Goal: Transaction & Acquisition: Purchase product/service

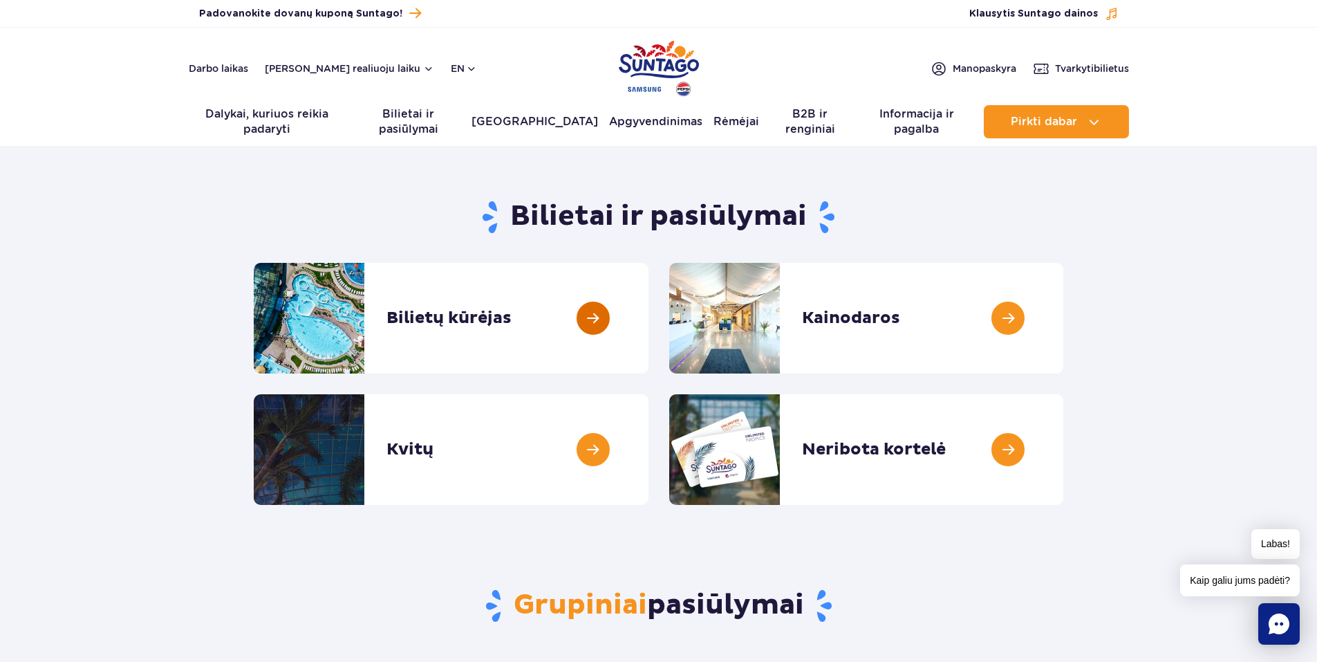
click at [649, 320] on link at bounding box center [649, 318] width 0 height 111
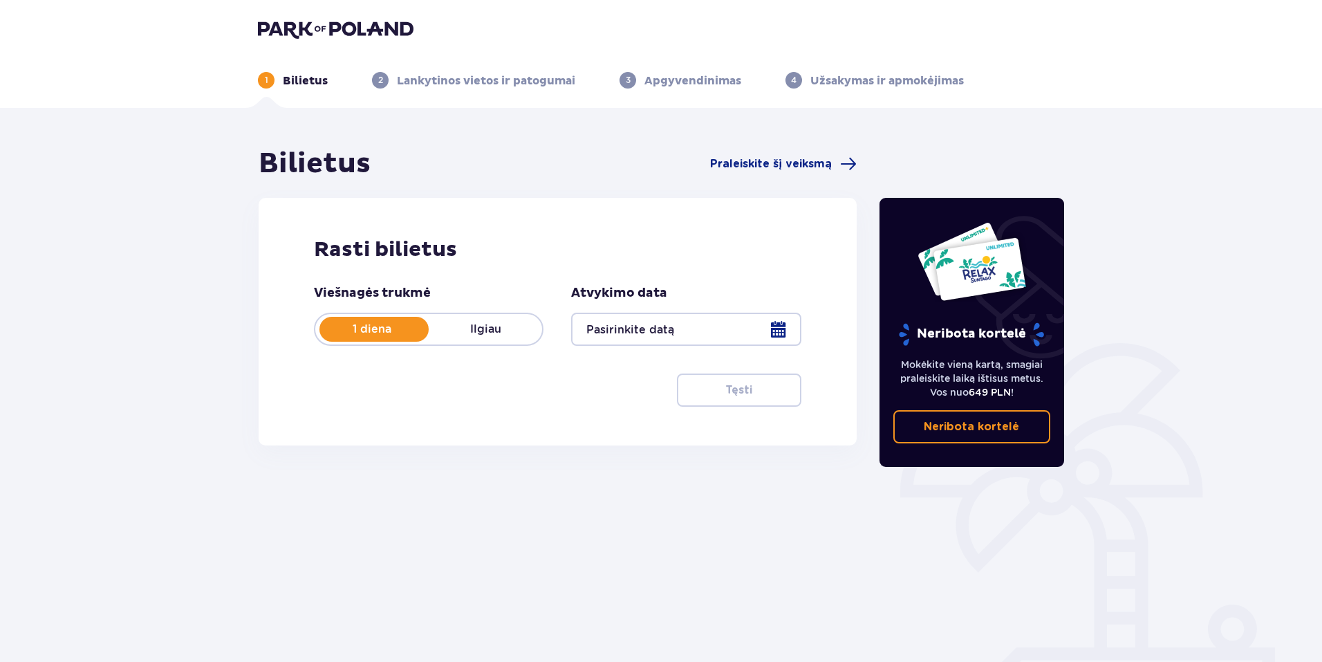
click at [781, 328] on div at bounding box center [686, 329] width 230 height 33
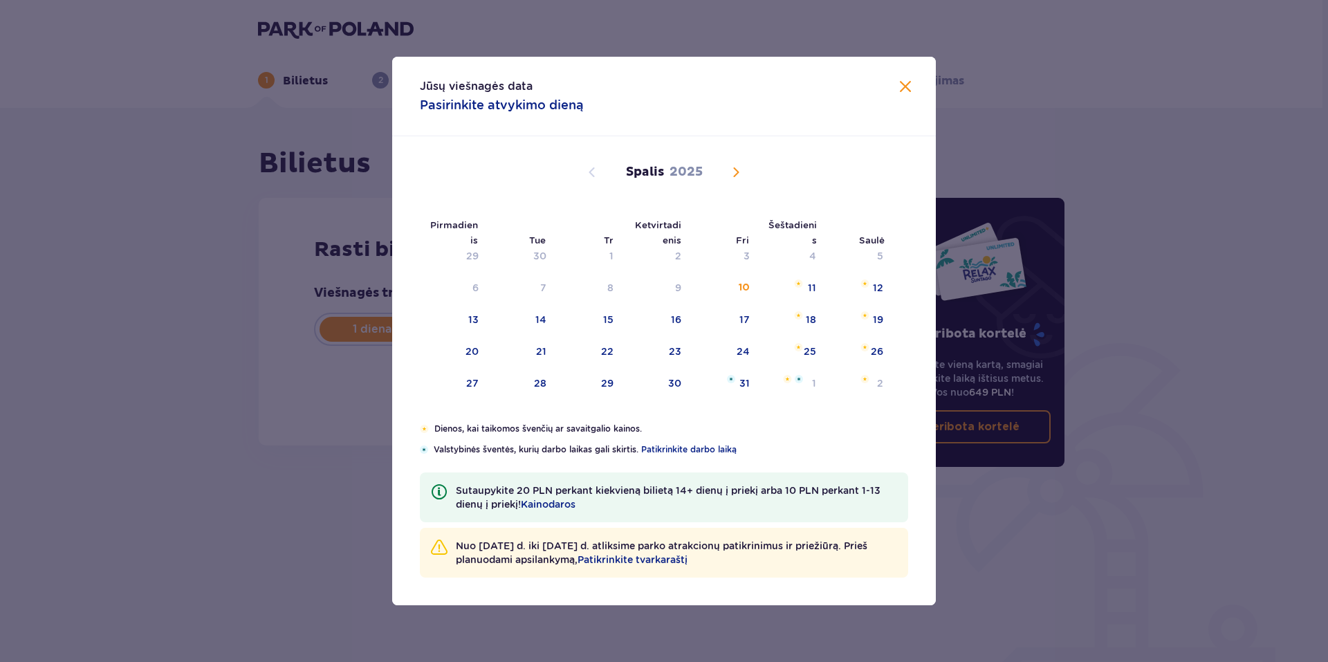
click at [732, 167] on span "Kitą mėnesį" at bounding box center [735, 172] width 17 height 17
click at [739, 347] on div "26" at bounding box center [741, 351] width 12 height 14
type input "26.12.25"
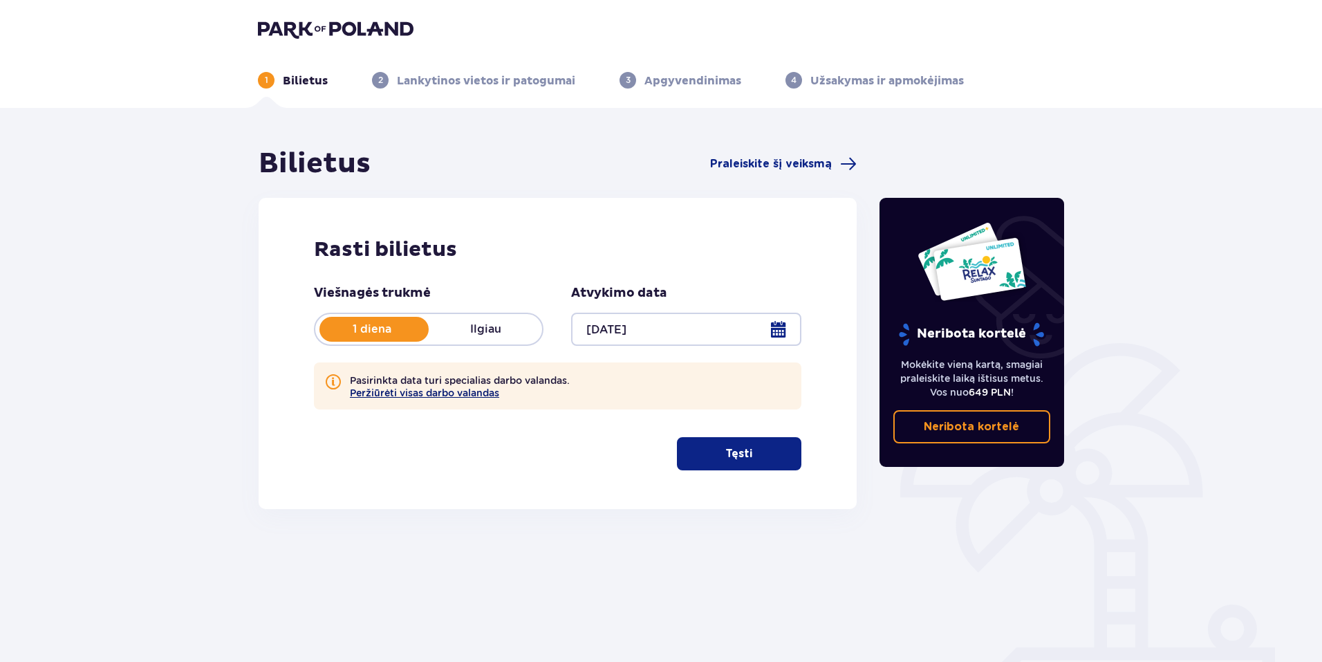
click at [462, 391] on button "Peržiūrėti visas darbo valandas" at bounding box center [424, 392] width 149 height 11
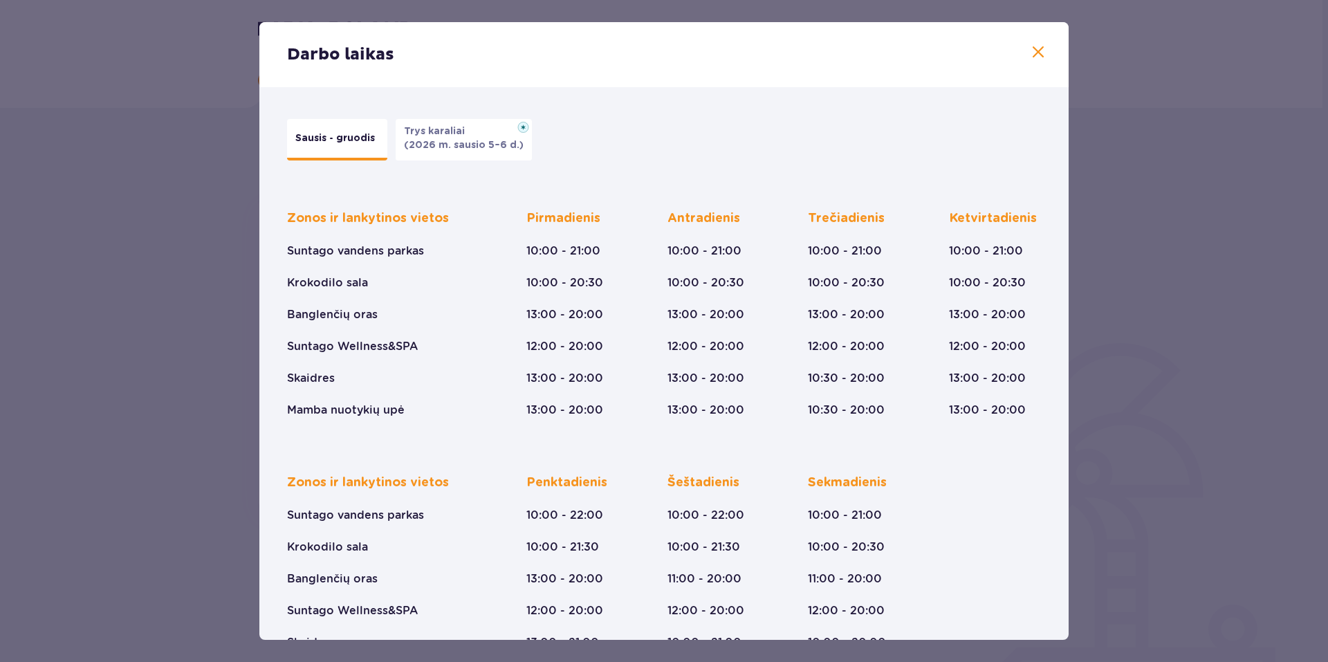
click at [344, 143] on p "Sausis - gruodis" at bounding box center [335, 138] width 80 height 14
click at [1030, 50] on span at bounding box center [1038, 52] width 17 height 17
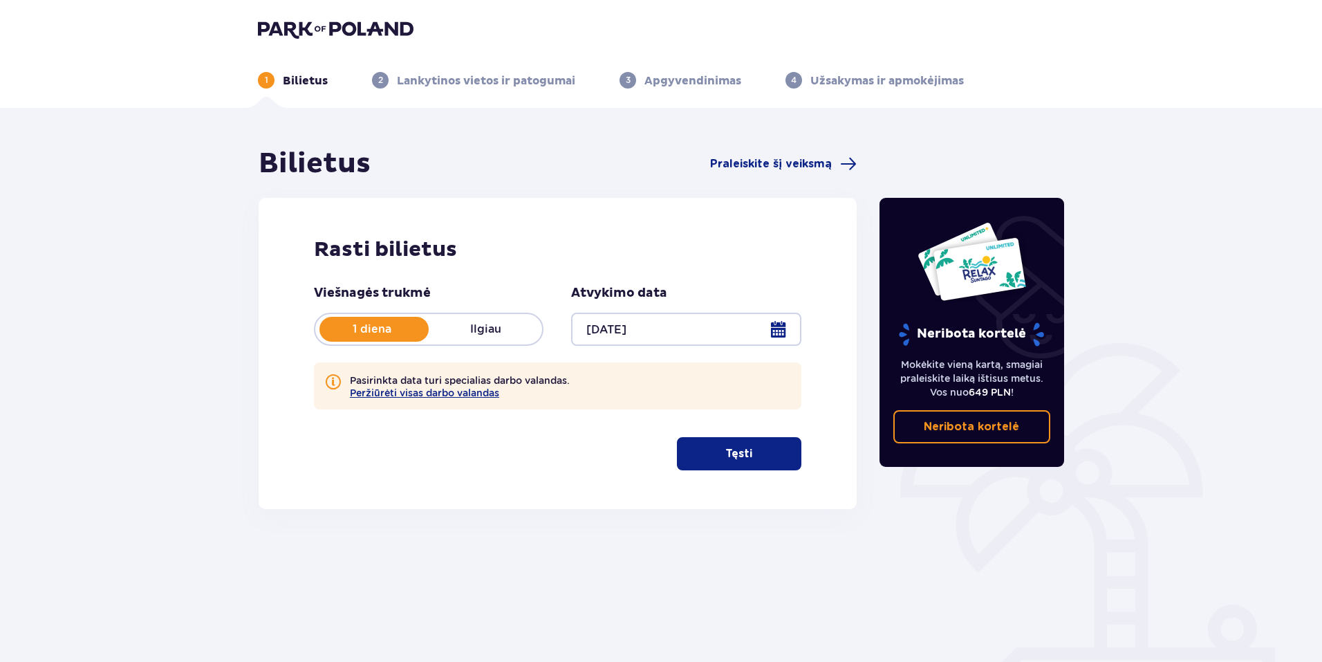
click at [749, 459] on span "button" at bounding box center [755, 453] width 17 height 17
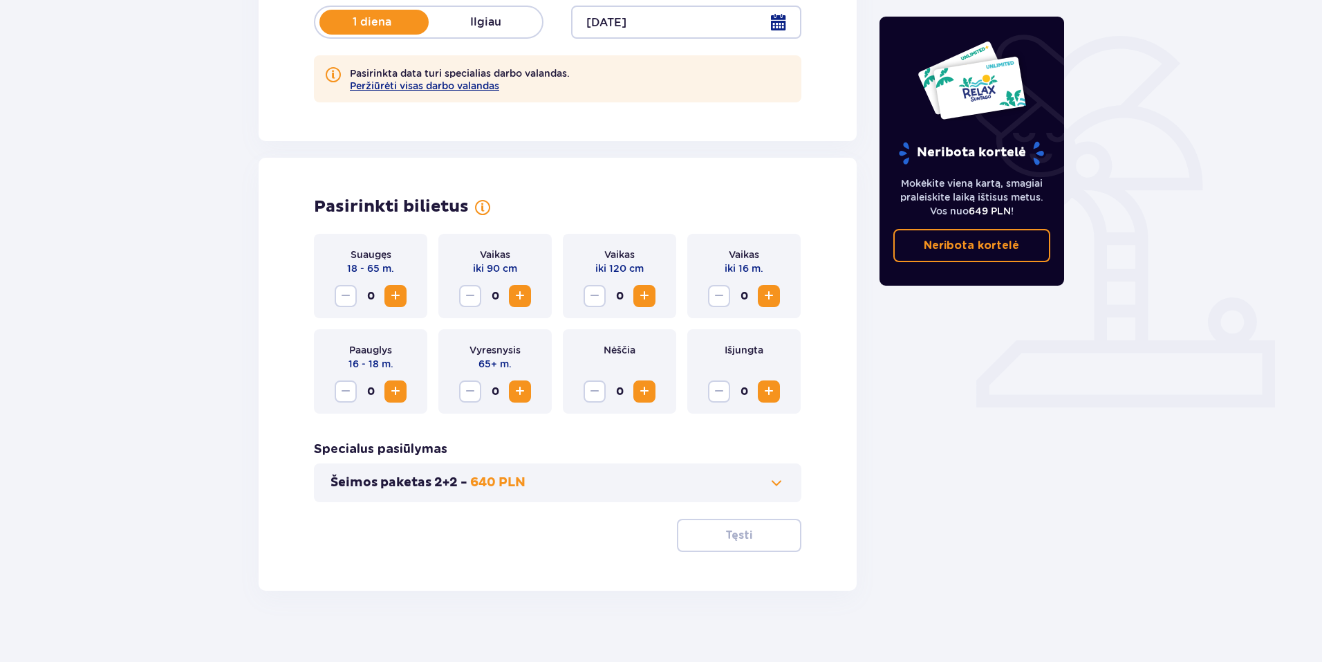
scroll to position [319, 0]
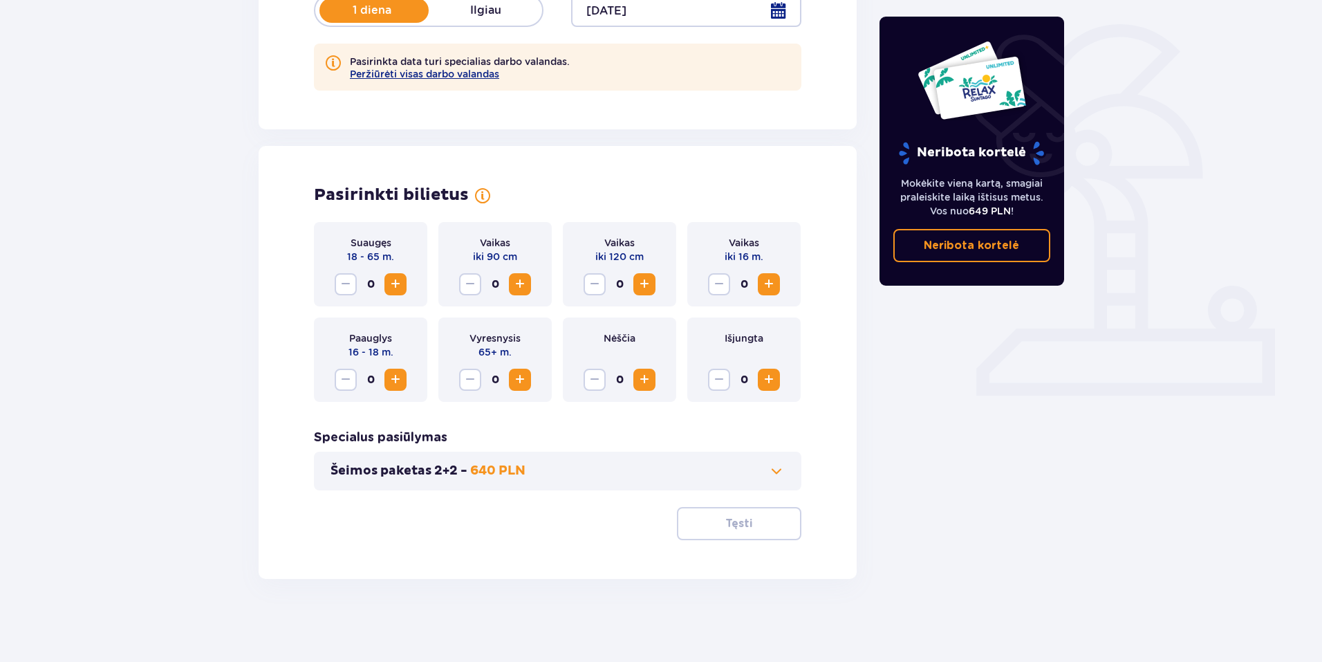
click at [389, 281] on span "Padidėti" at bounding box center [395, 284] width 17 height 17
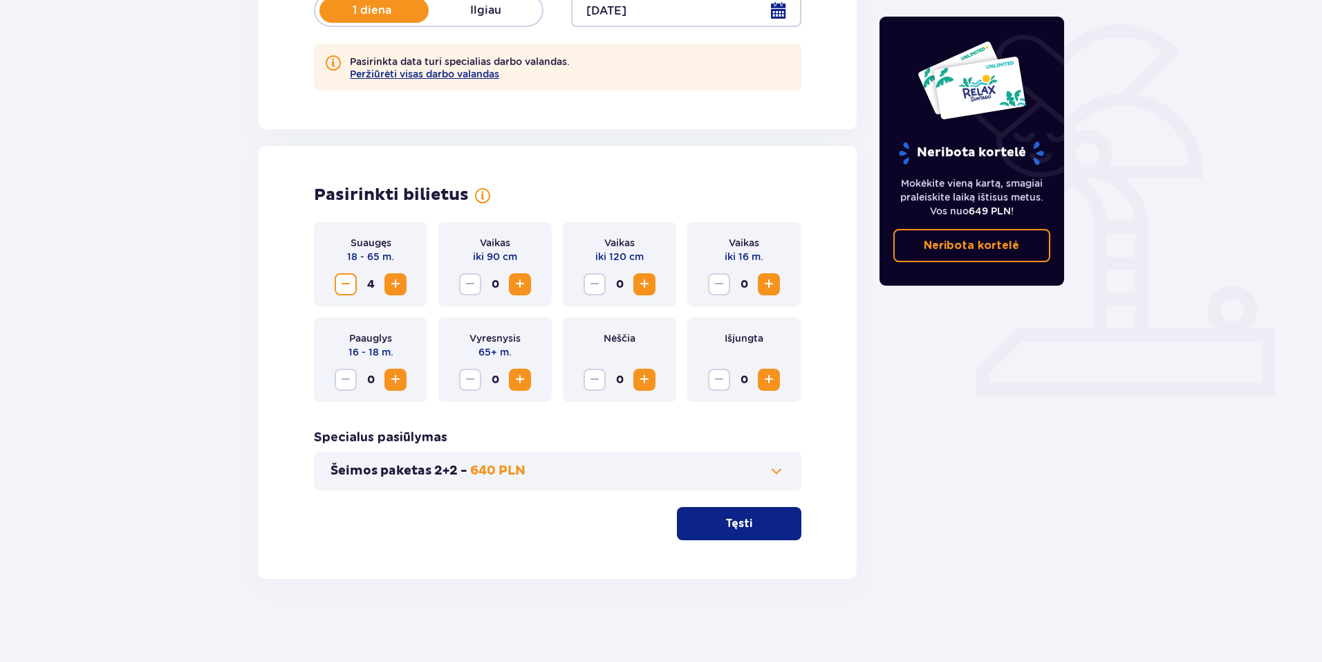
click at [389, 281] on span "Padidėti" at bounding box center [395, 284] width 17 height 17
click at [523, 279] on span "Padidėti" at bounding box center [520, 284] width 17 height 17
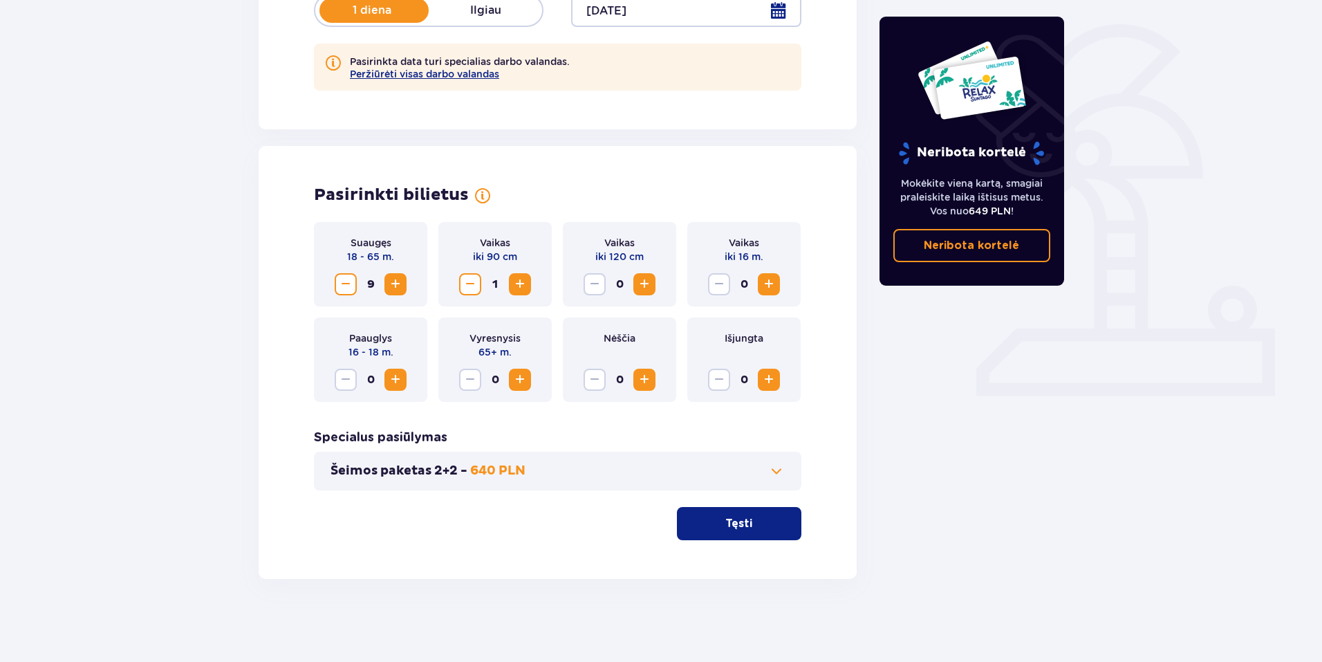
click at [645, 285] on span "Padidėti" at bounding box center [644, 284] width 17 height 17
click at [772, 284] on span "Padidėti" at bounding box center [769, 284] width 17 height 17
click at [725, 517] on p "Tęsti" at bounding box center [738, 523] width 27 height 15
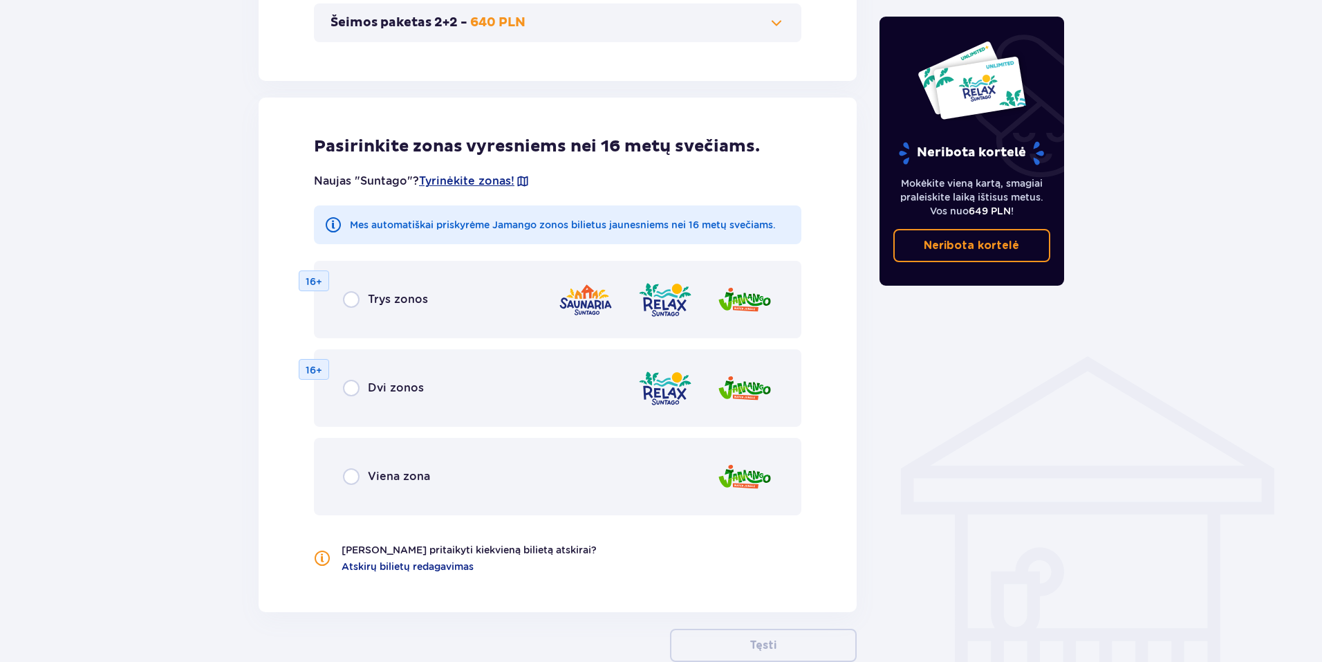
scroll to position [831, 0]
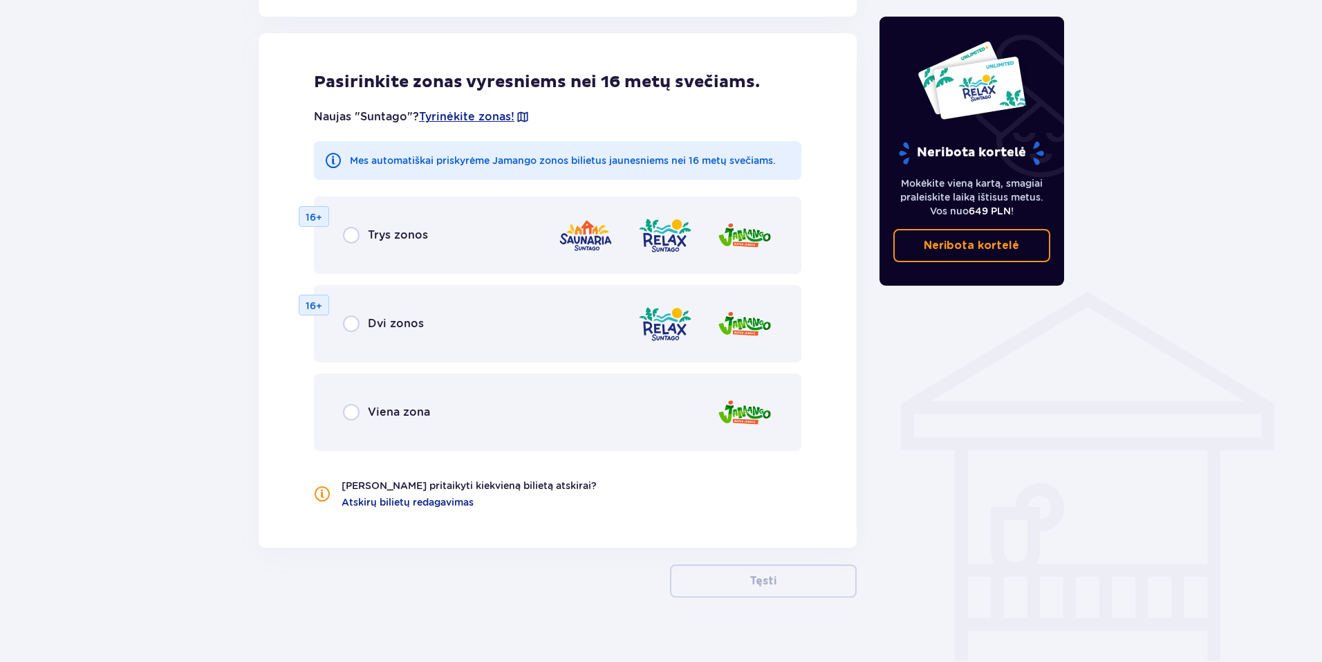
click at [352, 237] on input "radio" at bounding box center [351, 235] width 17 height 17
radio input "true"
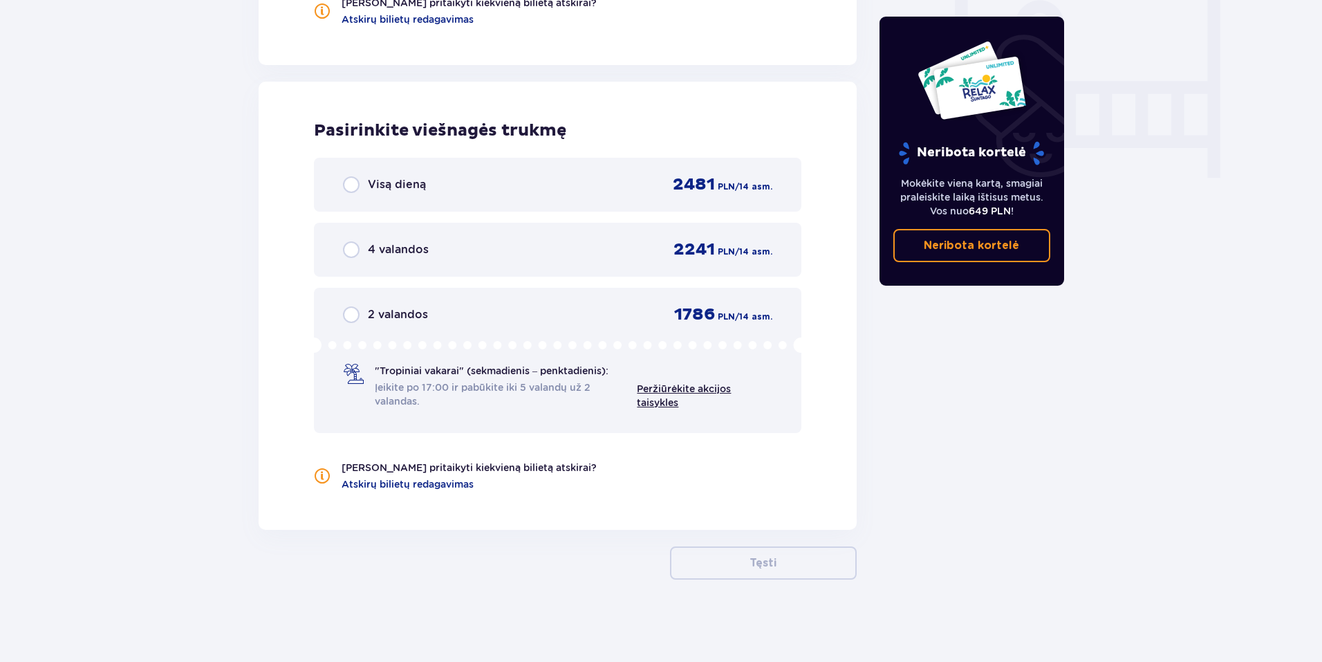
scroll to position [1315, 0]
click at [681, 384] on link "Peržiūrėkite akcijos taisykles" at bounding box center [684, 394] width 94 height 25
click at [447, 484] on span "Atskirų bilietų redagavimas" at bounding box center [408, 483] width 132 height 14
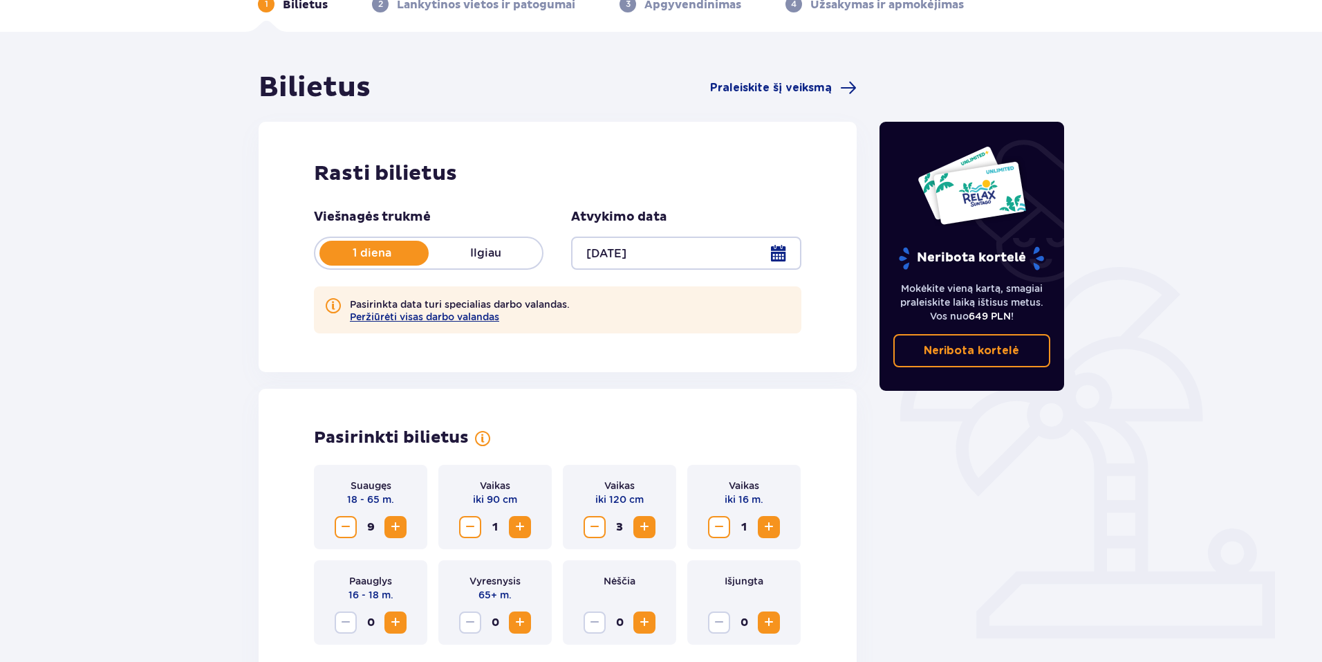
scroll to position [71, 0]
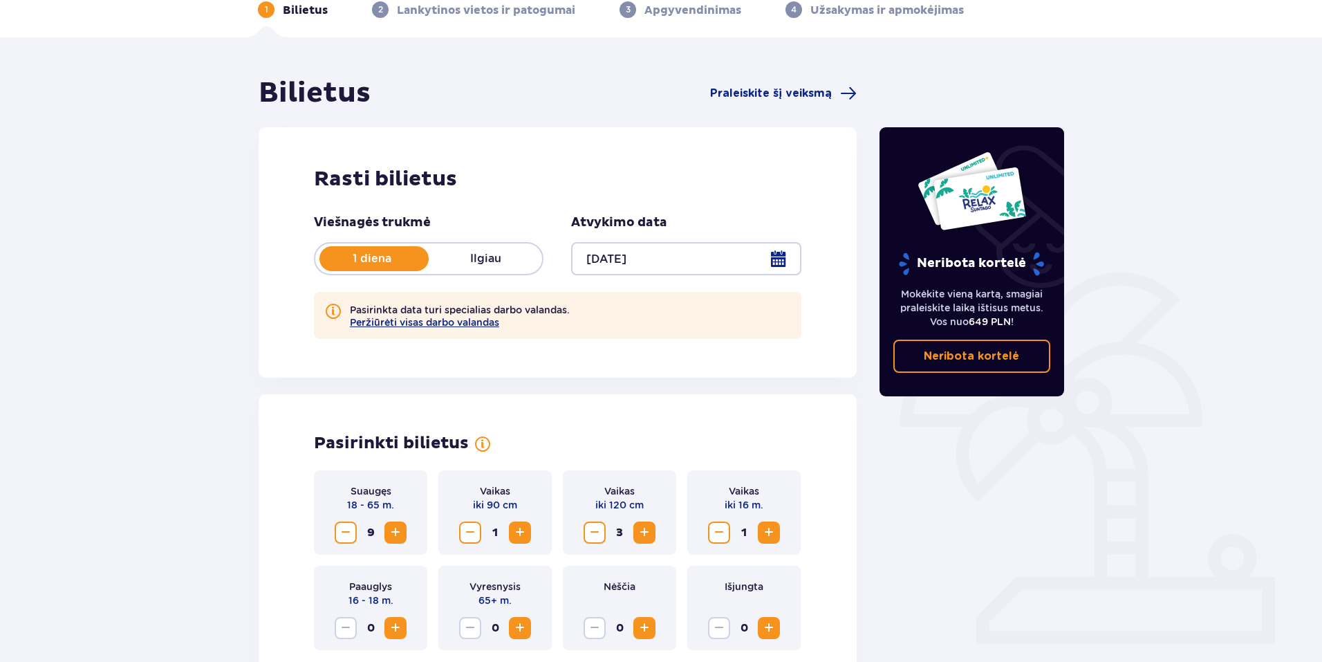
click at [781, 253] on div at bounding box center [686, 258] width 230 height 33
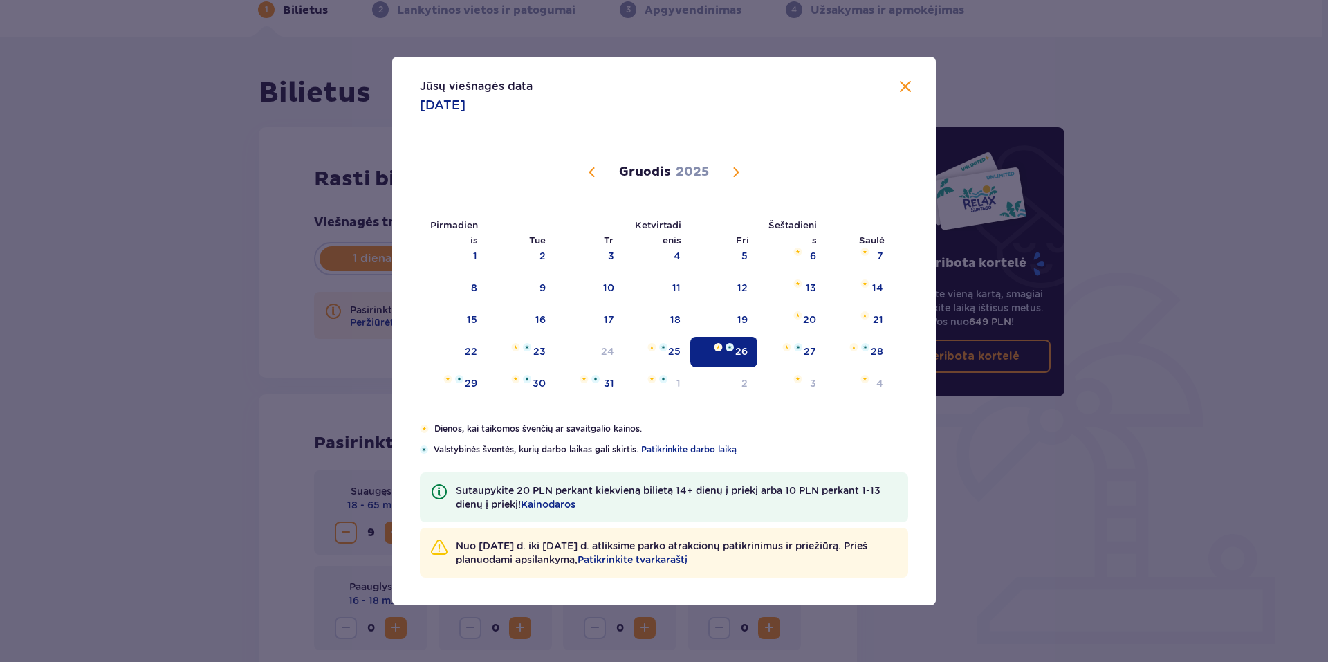
click at [901, 90] on span "Uždaryti" at bounding box center [905, 87] width 17 height 17
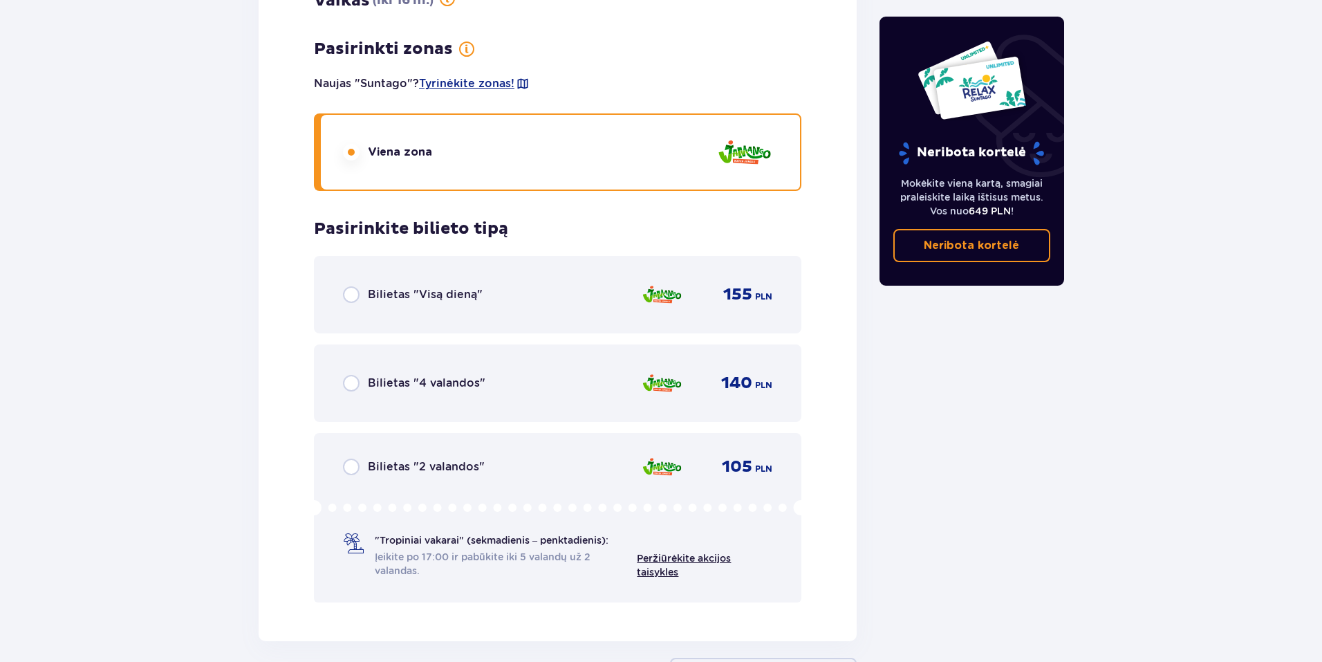
scroll to position [12163, 0]
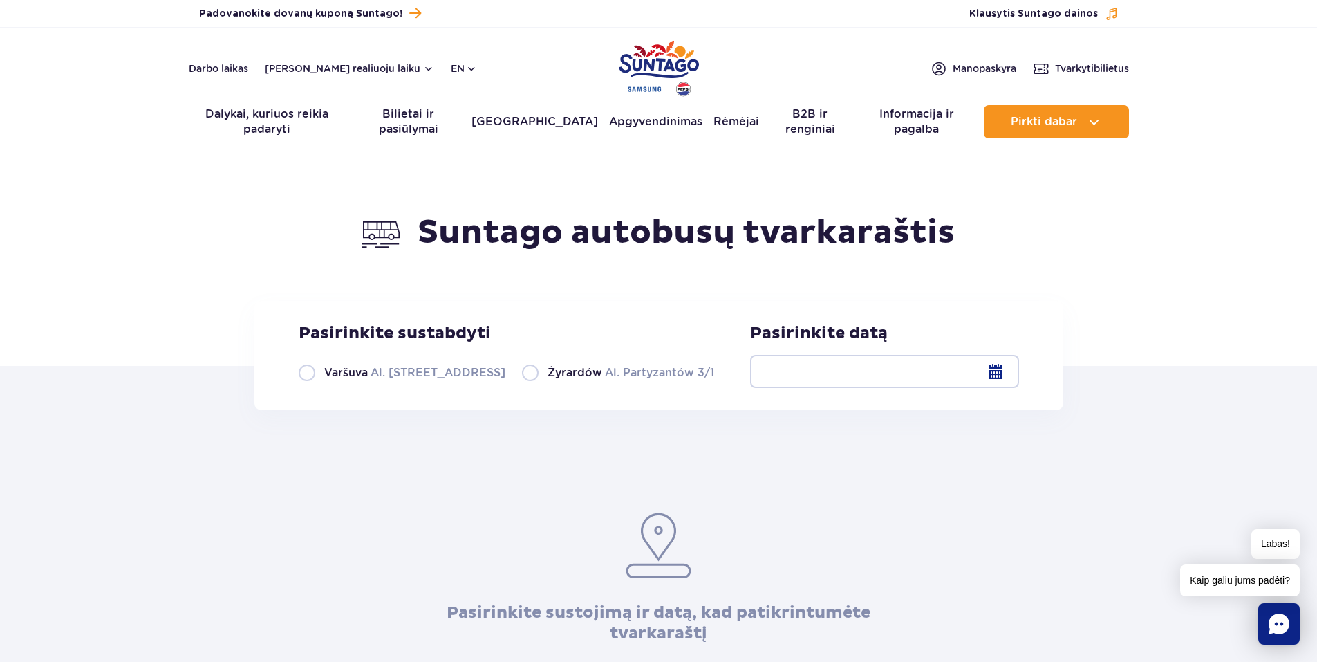
click at [310, 377] on label "Varšuva Al. Jerozolimskie 56" at bounding box center [402, 372] width 207 height 17
click at [310, 378] on input "Varšuva Al. Jerozolimskie 56" at bounding box center [306, 379] width 15 height 3
radio input "true"
click at [997, 372] on div at bounding box center [884, 371] width 269 height 33
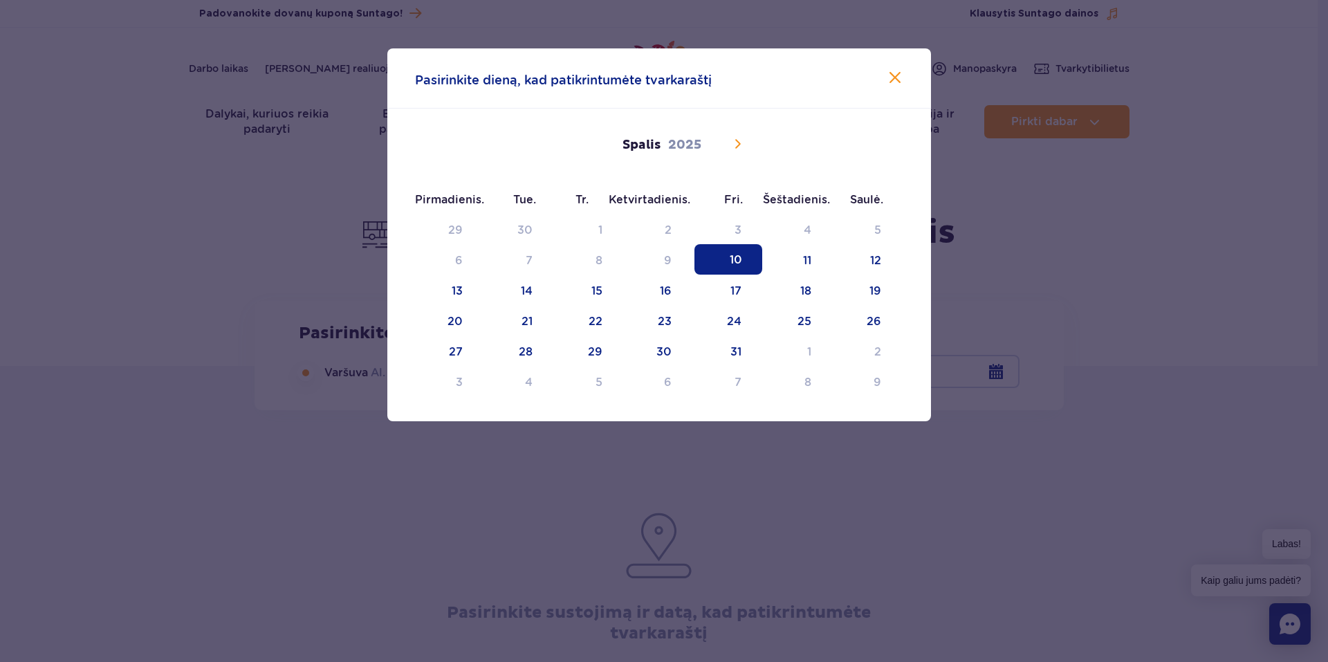
click at [730, 142] on icon at bounding box center [737, 144] width 17 height 17
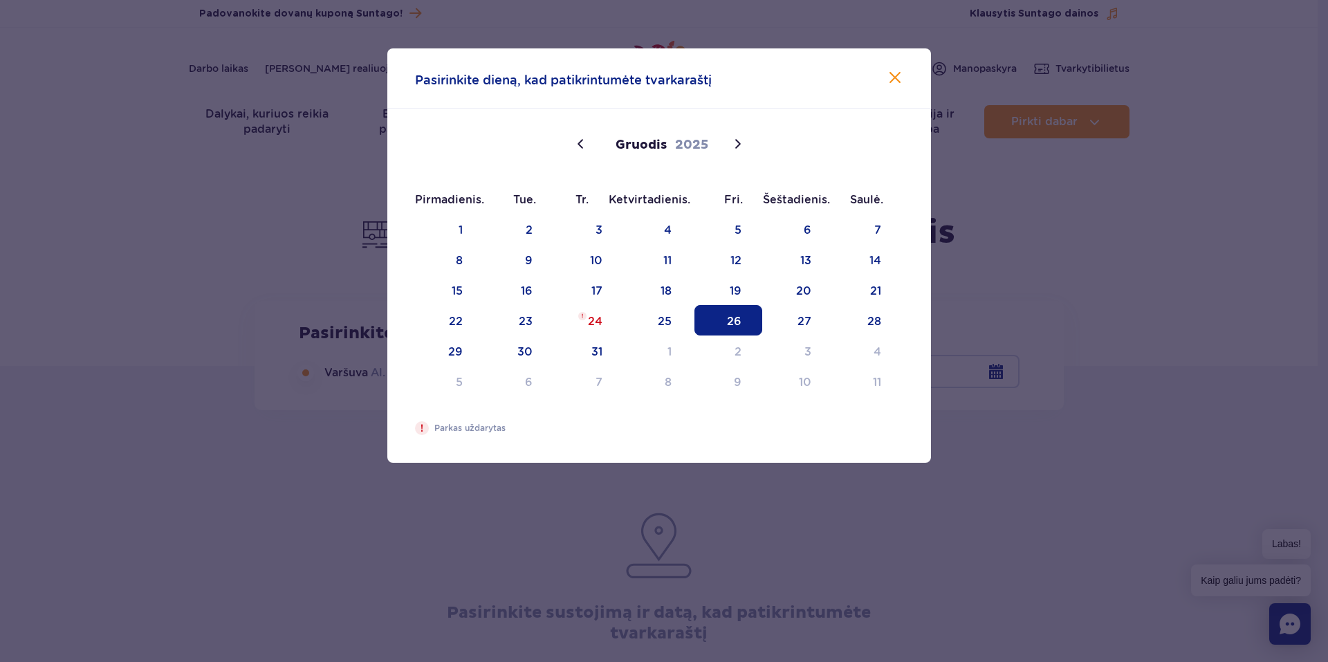
click at [722, 324] on span "26" at bounding box center [728, 320] width 68 height 30
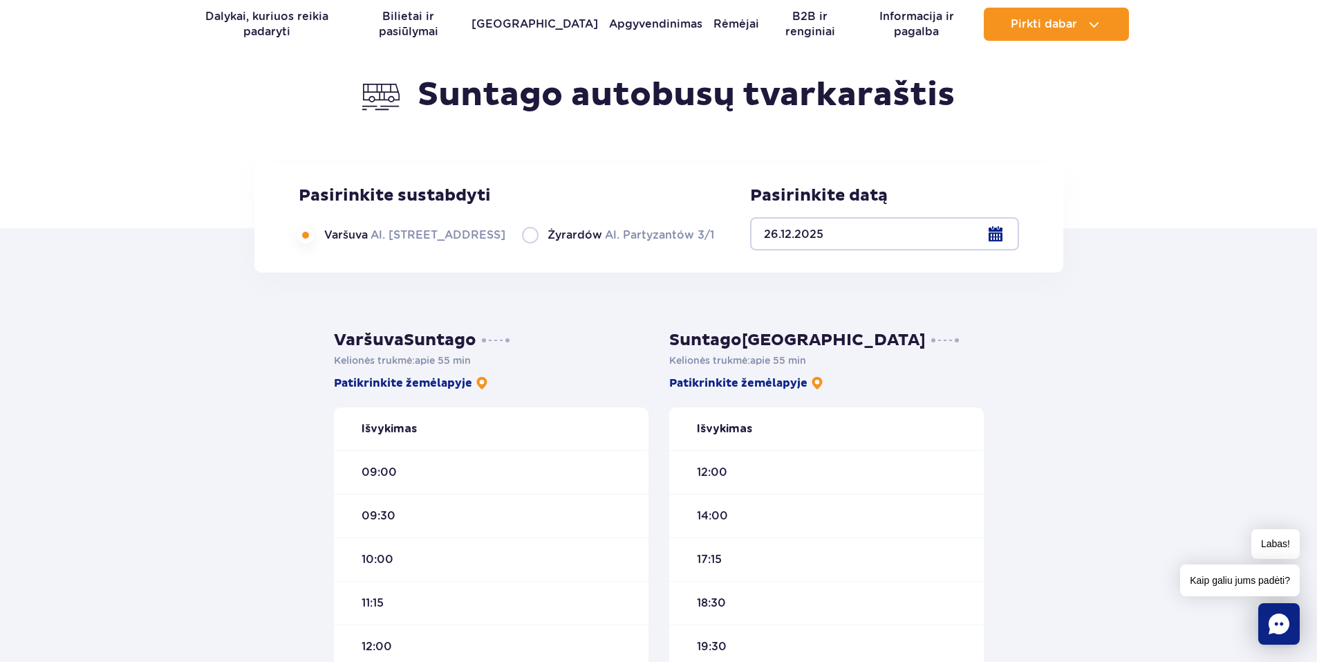
scroll to position [138, 0]
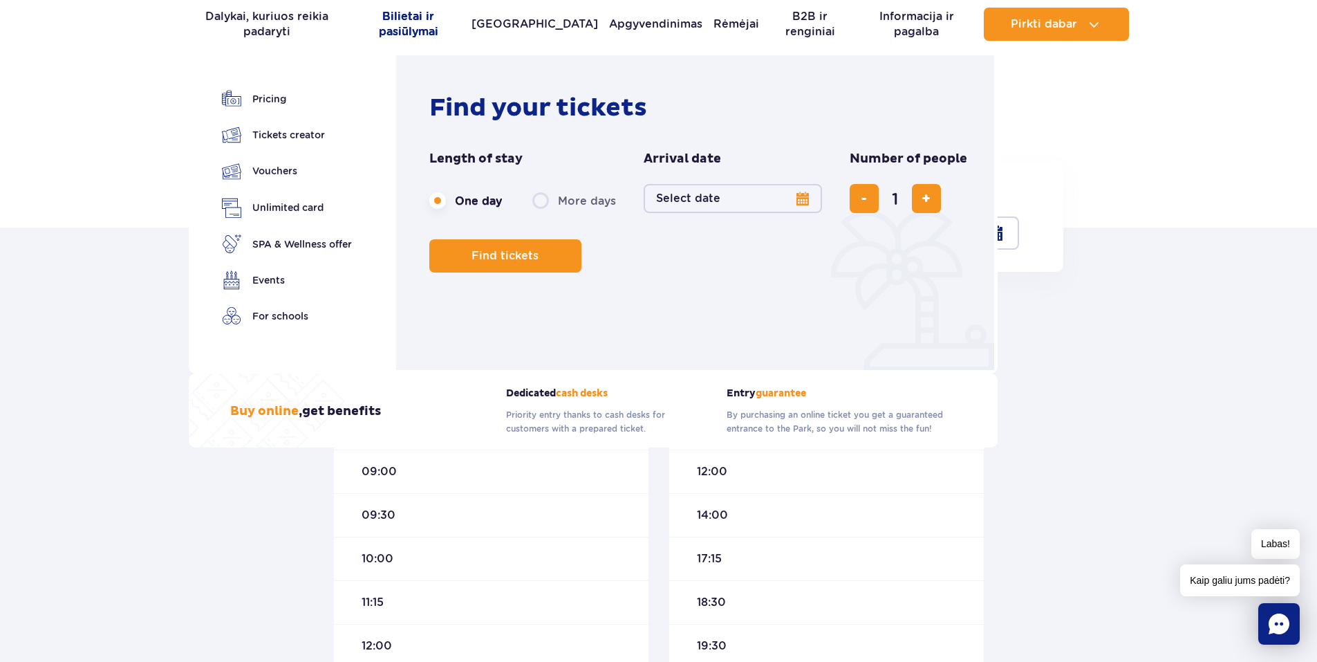
click at [414, 23] on link "Bilietai ir pasiūlymai" at bounding box center [409, 24] width 104 height 33
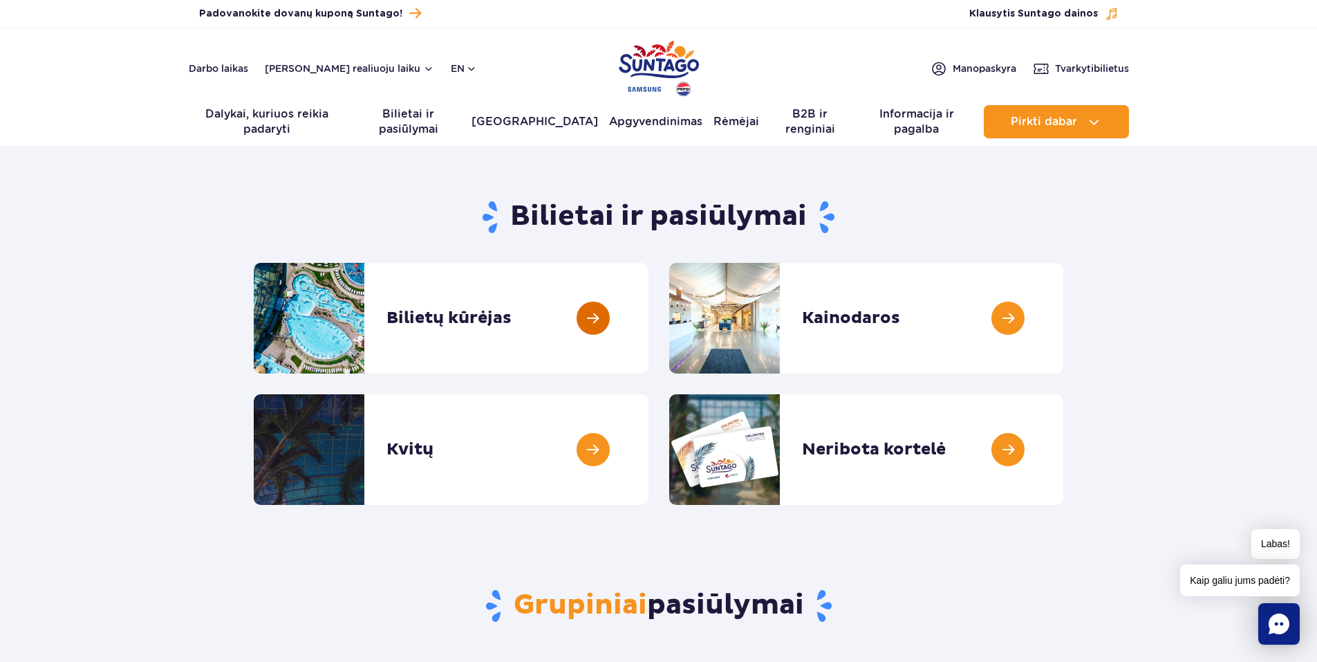
click at [649, 312] on link at bounding box center [649, 318] width 0 height 111
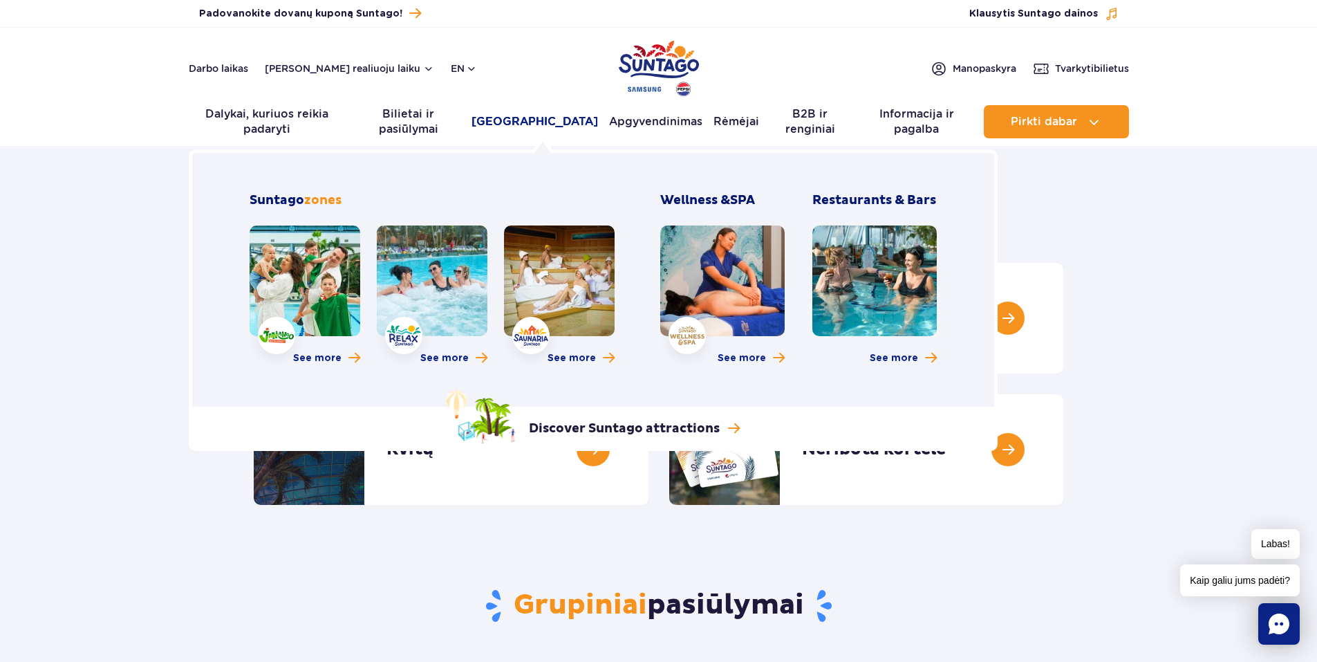
click at [535, 127] on link "[GEOGRAPHIC_DATA]" at bounding box center [535, 121] width 127 height 33
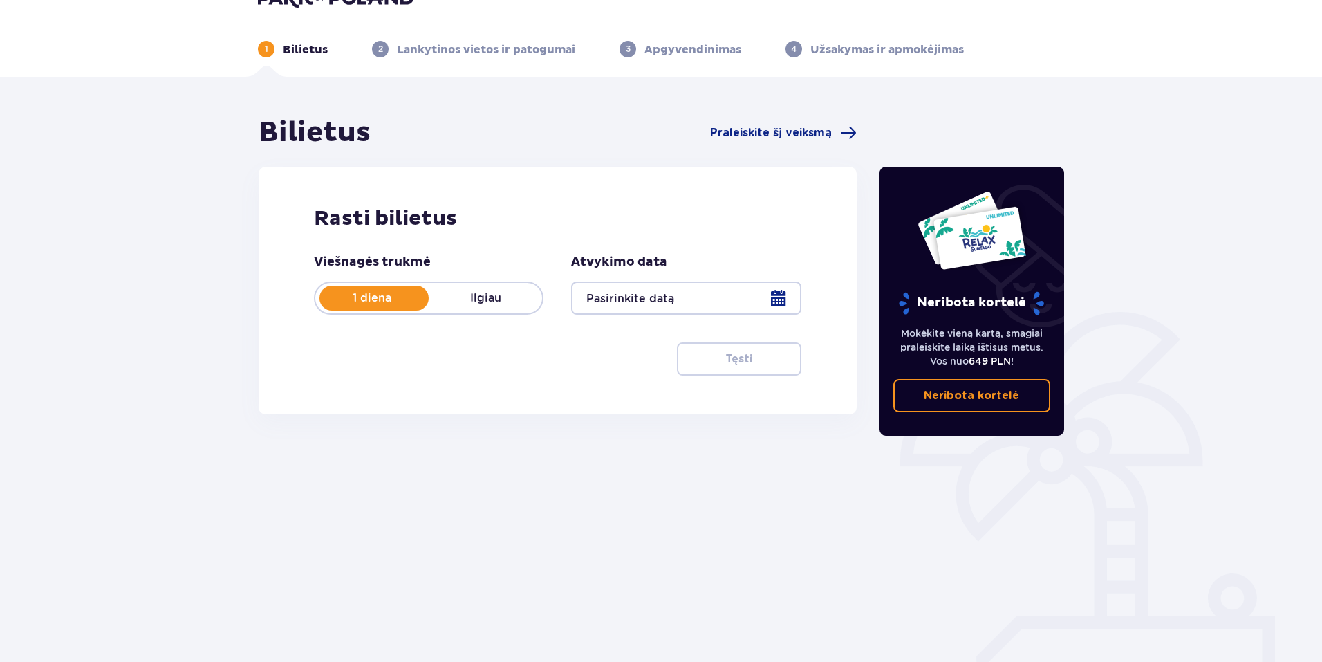
scroll to position [57, 0]
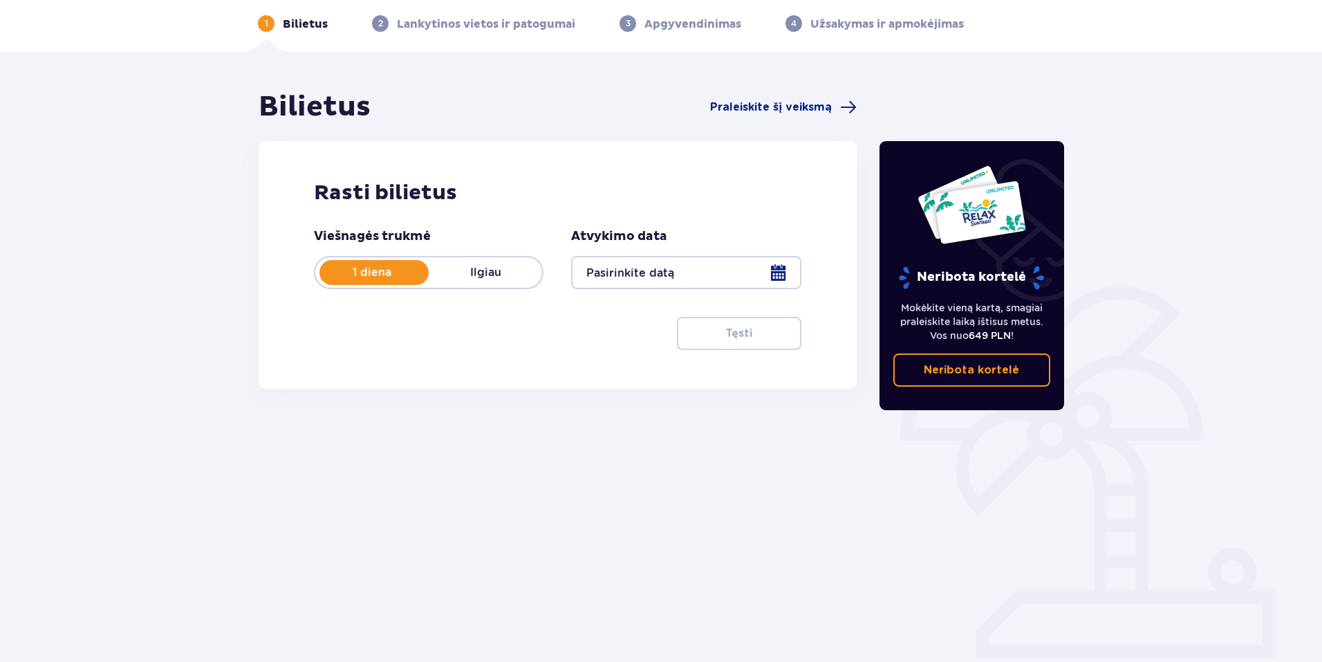
click at [759, 257] on div at bounding box center [686, 272] width 230 height 33
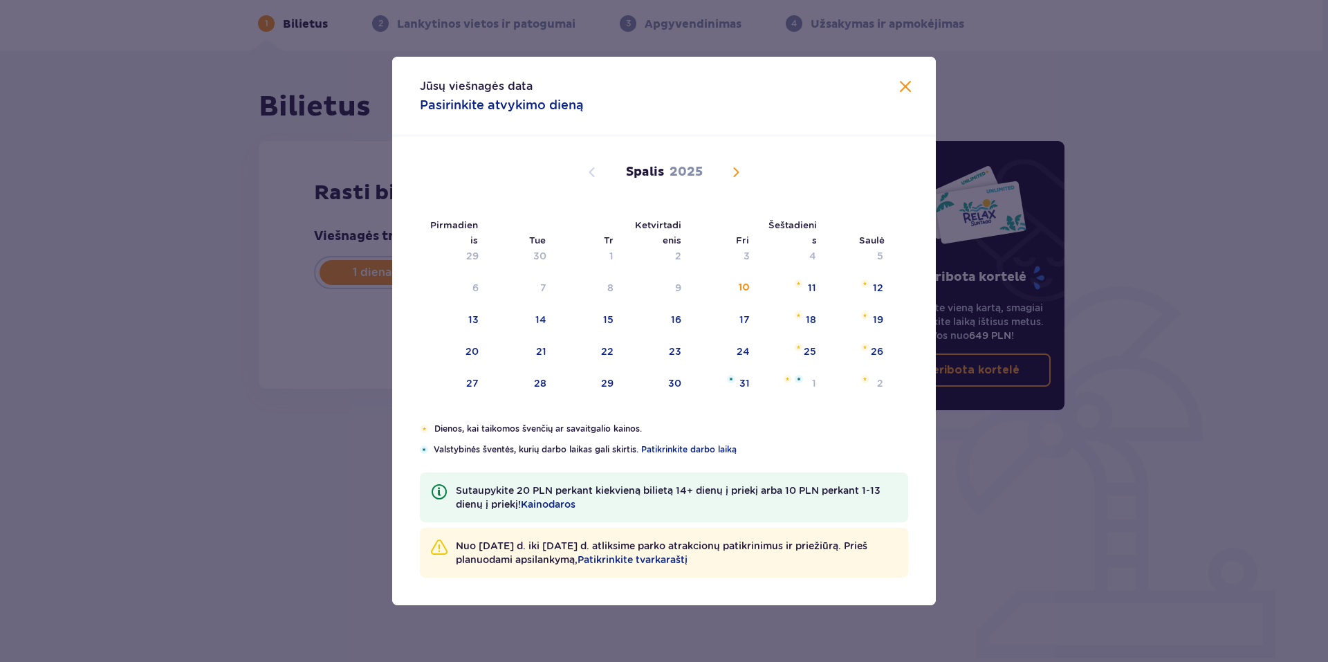
click at [741, 172] on span "Kitą mėnesį" at bounding box center [735, 172] width 17 height 17
click at [749, 355] on div "26" at bounding box center [723, 352] width 67 height 30
type input "26.12.25"
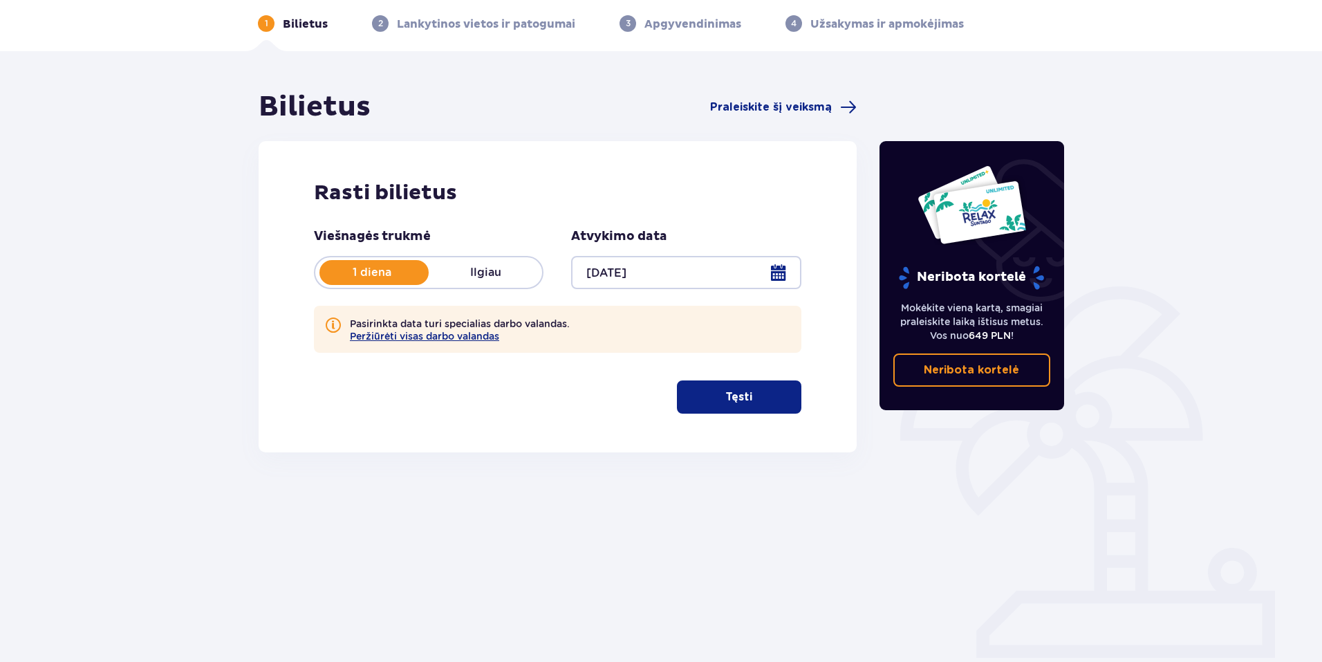
click at [725, 393] on p "Tęsti" at bounding box center [738, 396] width 27 height 15
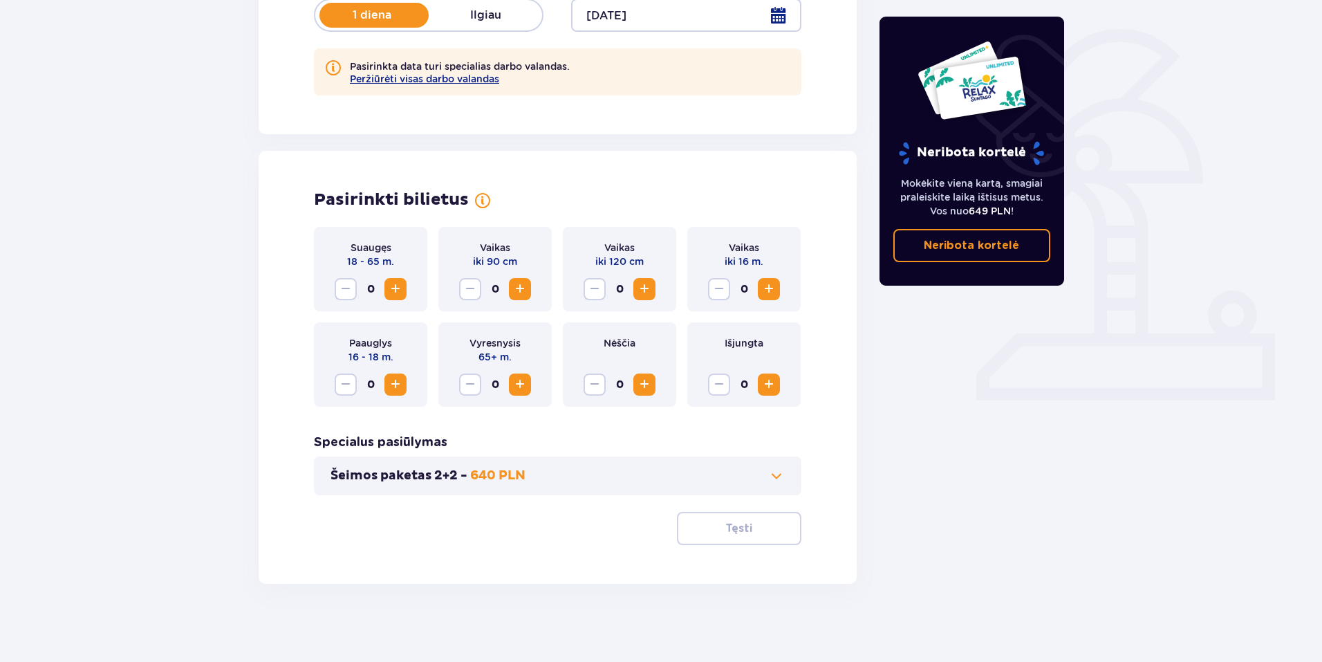
scroll to position [319, 0]
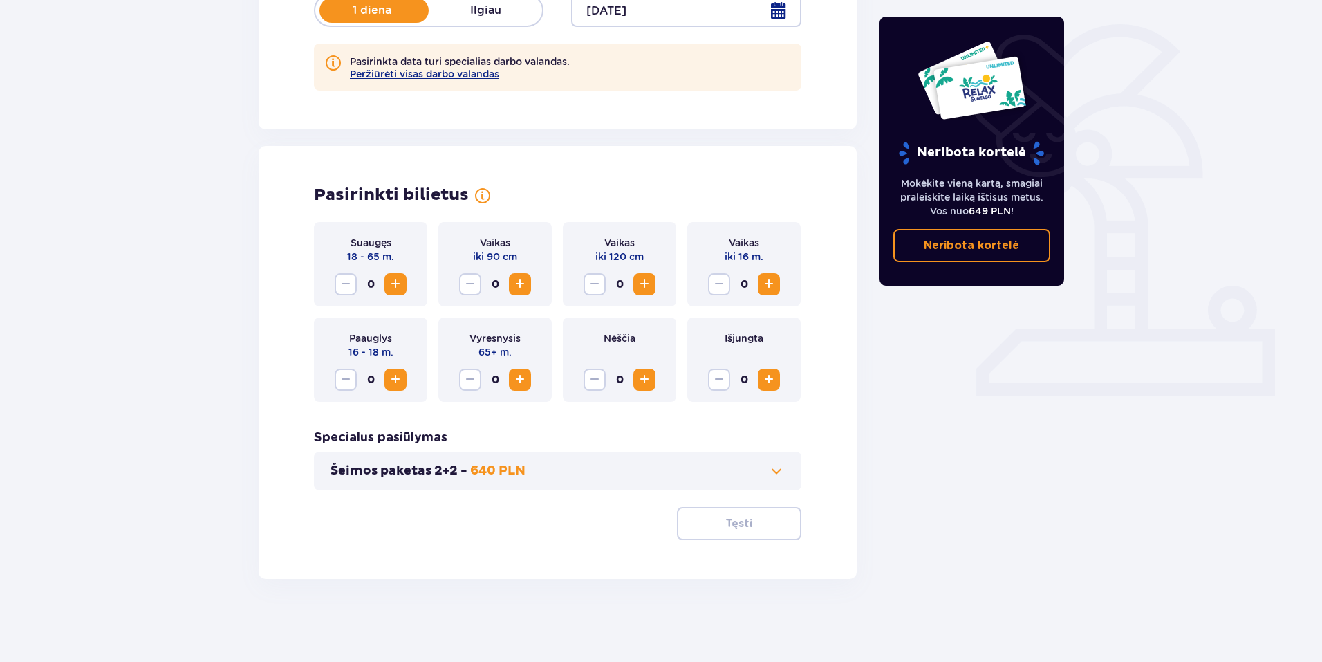
click at [398, 282] on span "Padidėti" at bounding box center [395, 284] width 17 height 17
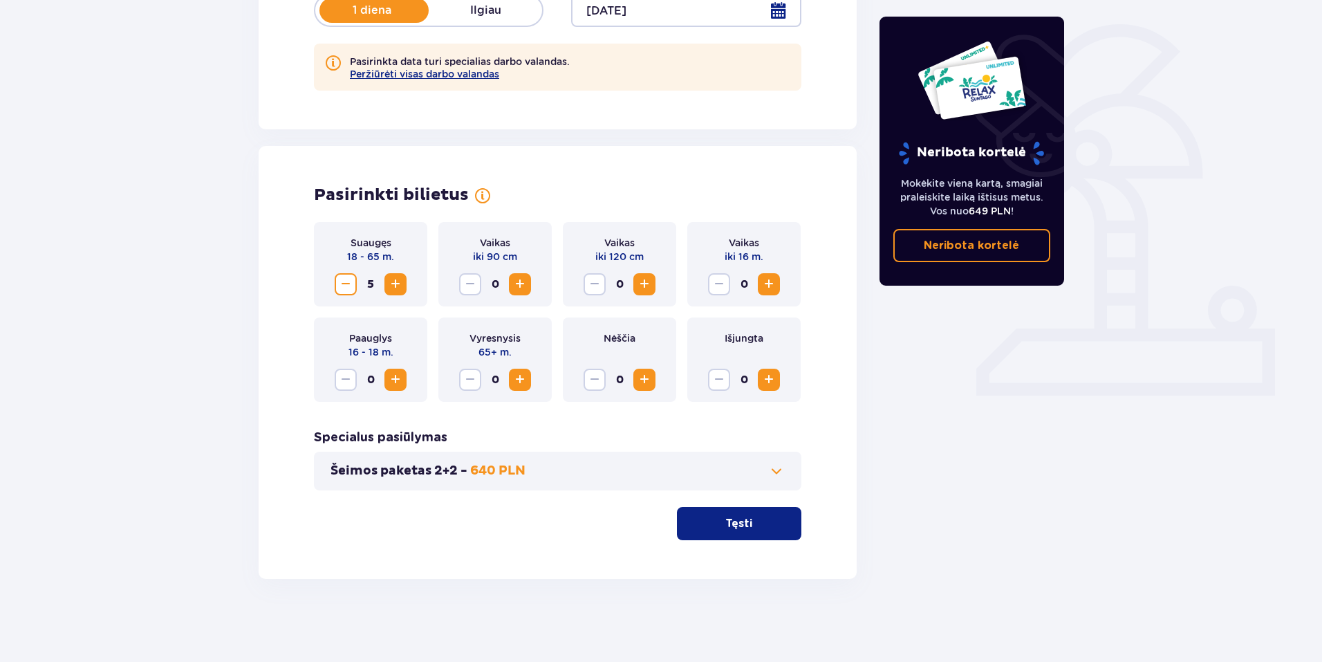
click at [398, 282] on span "Padidėti" at bounding box center [395, 284] width 17 height 17
click at [514, 281] on span "Padidėti" at bounding box center [520, 284] width 17 height 17
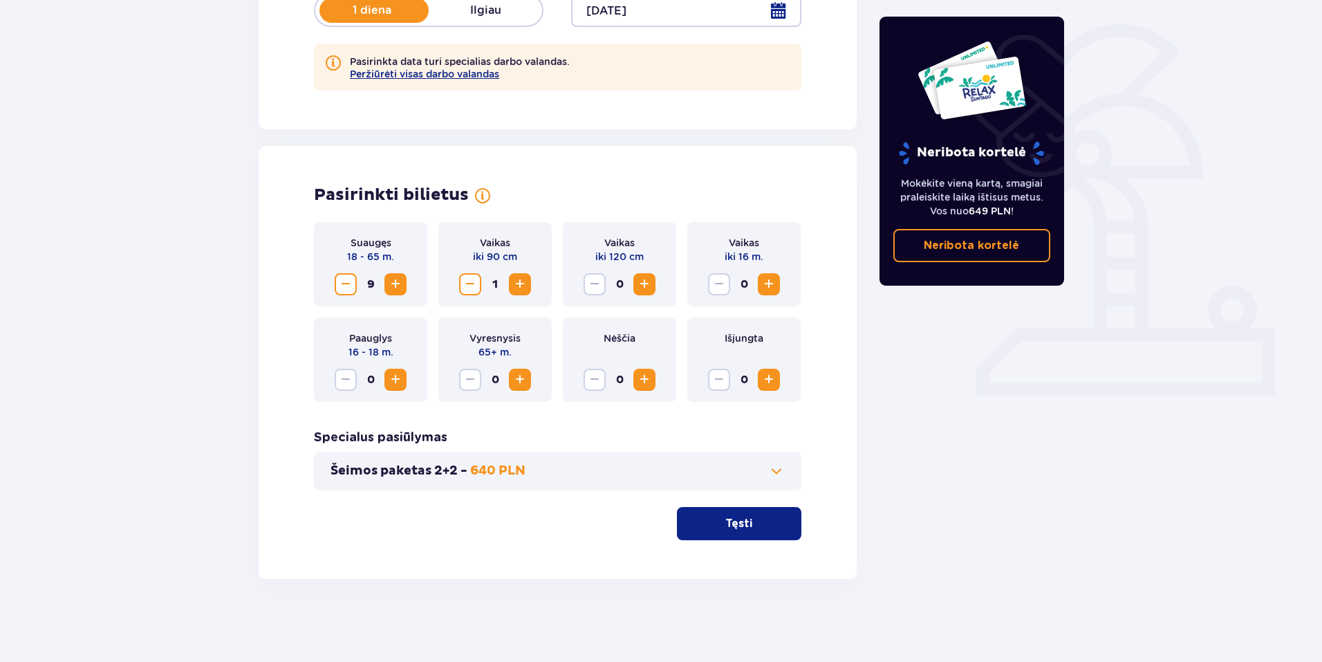
click at [658, 286] on div "Vaikas iki 120 cm 0" at bounding box center [619, 264] width 113 height 84
click at [647, 286] on span "Padidėti" at bounding box center [644, 284] width 17 height 17
click at [770, 287] on span "Padidėti" at bounding box center [769, 284] width 17 height 17
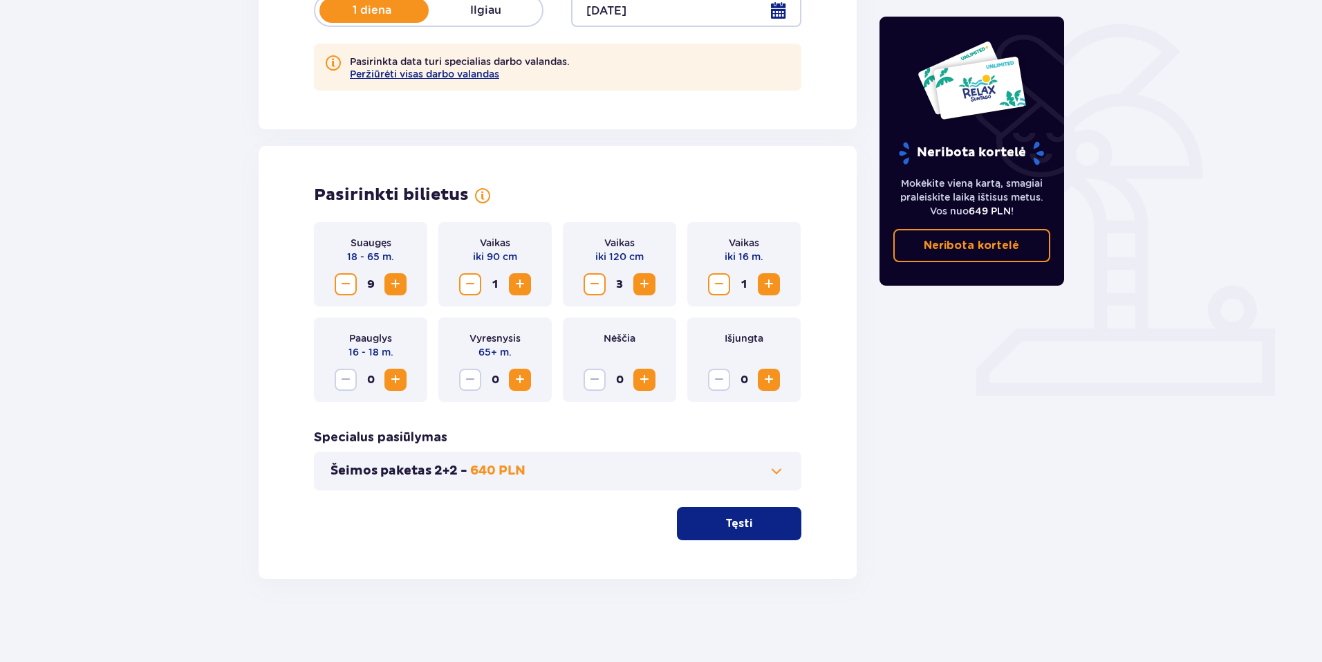
click at [726, 542] on div "Pasirinkti bilietus Suaugęs 18 - 65 m. 9 Vaikas iki 90 cm 1 Vaikas iki 120 cm 3…" at bounding box center [558, 362] width 598 height 433
click at [729, 524] on p "Tęsti" at bounding box center [738, 523] width 27 height 15
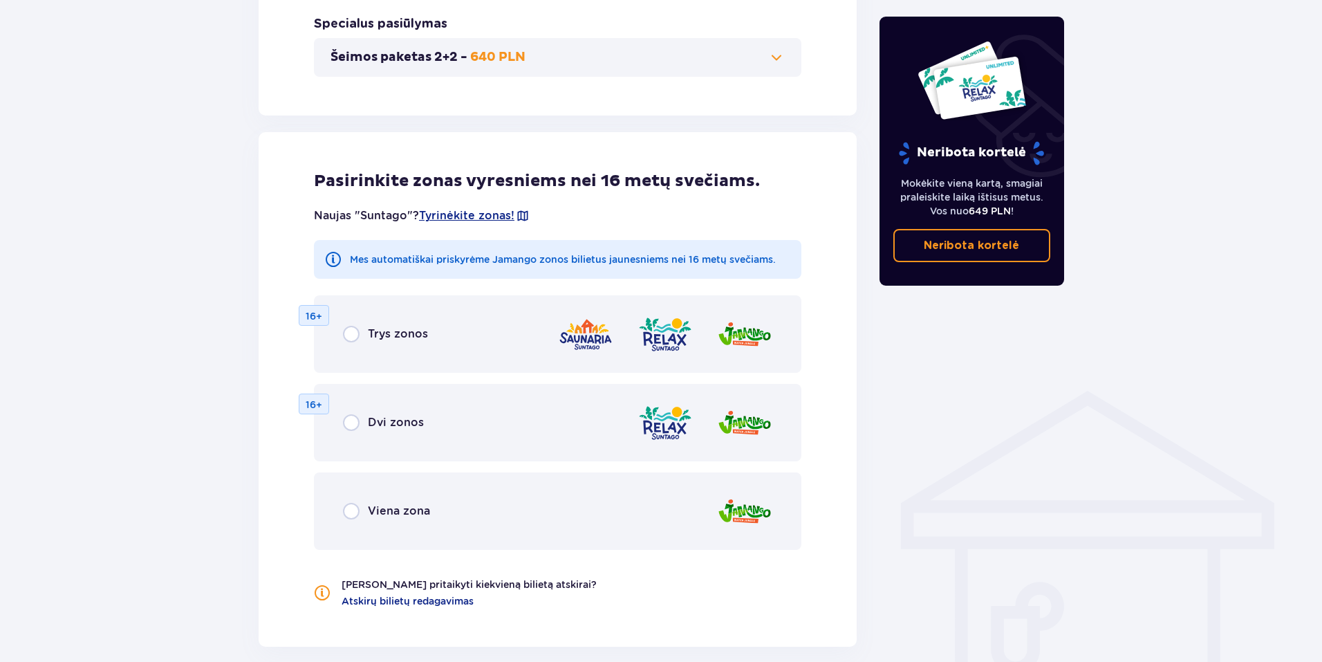
scroll to position [850, 0]
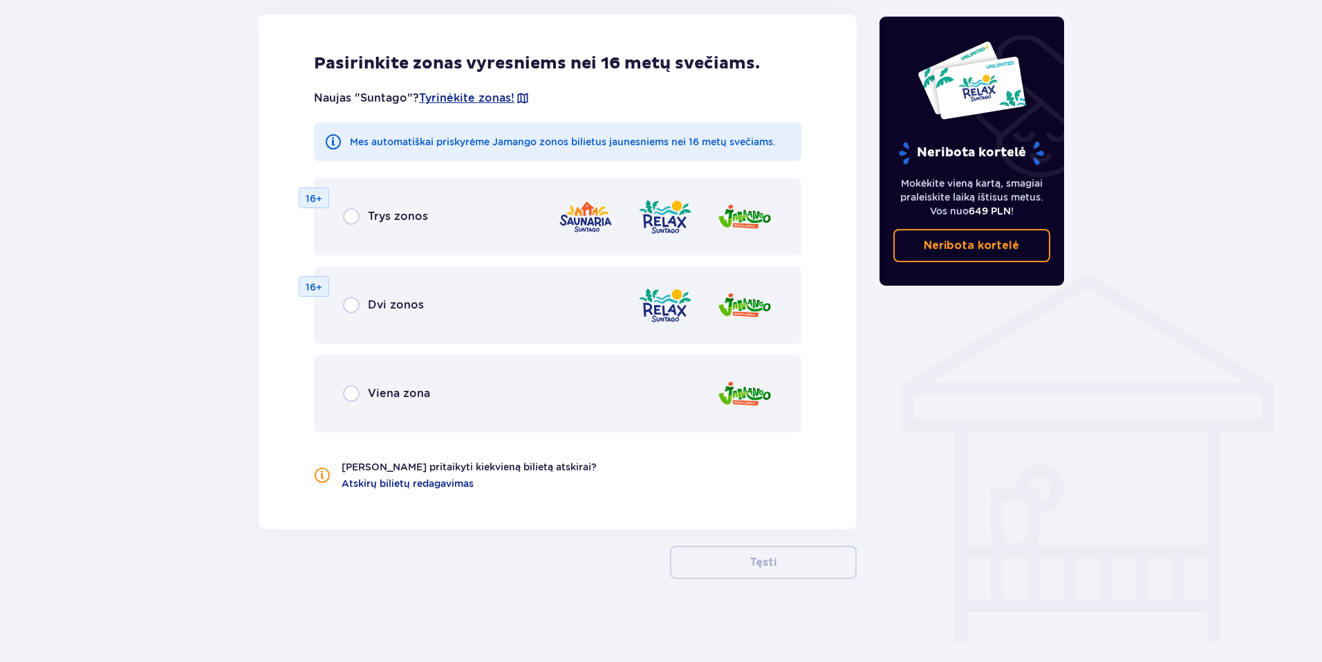
click at [593, 219] on img at bounding box center [585, 216] width 55 height 39
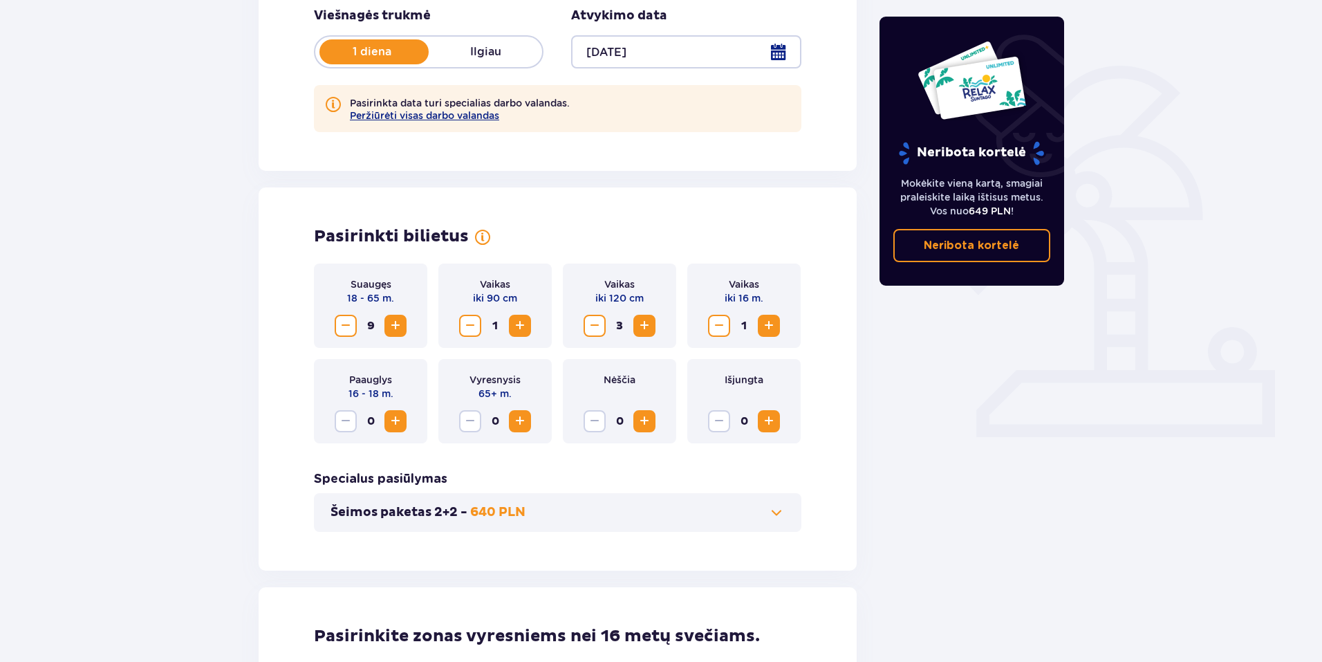
scroll to position [0, 0]
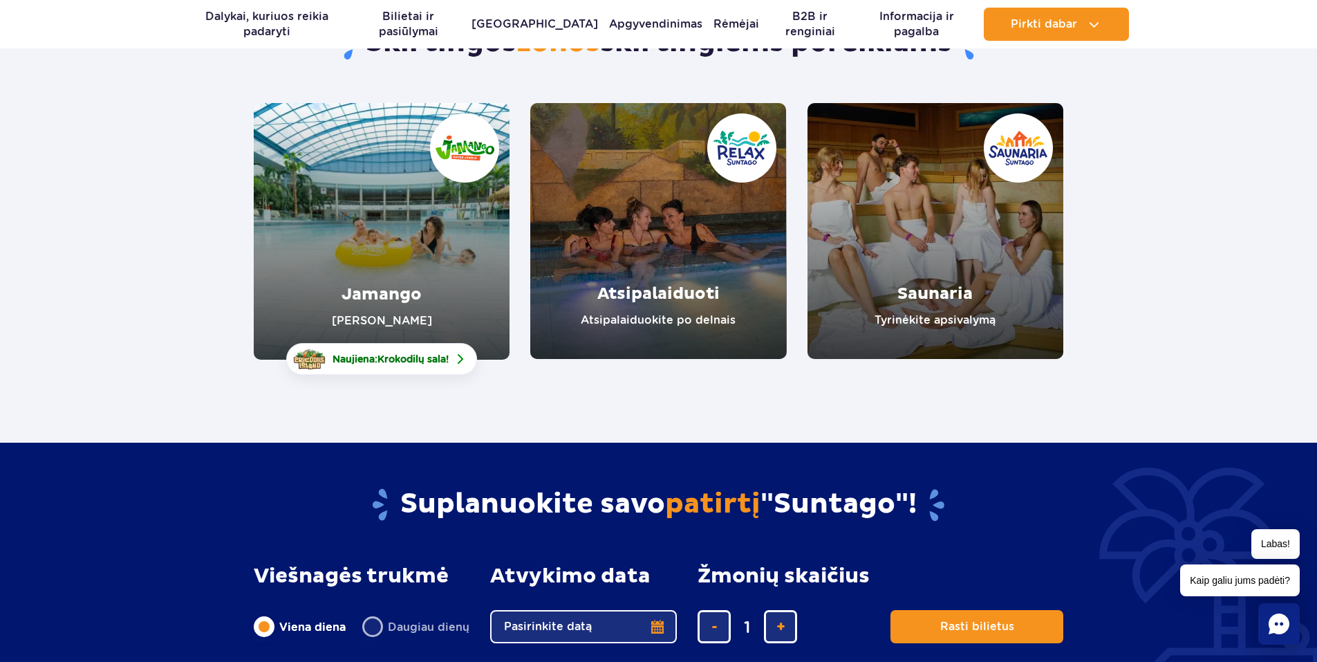
scroll to position [138, 0]
